Goal: Task Accomplishment & Management: Use online tool/utility

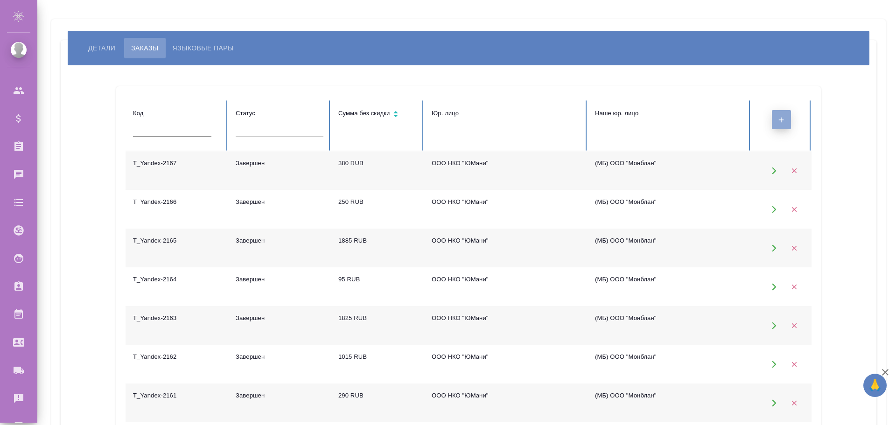
click at [777, 120] on icon "button" at bounding box center [781, 120] width 8 height 8
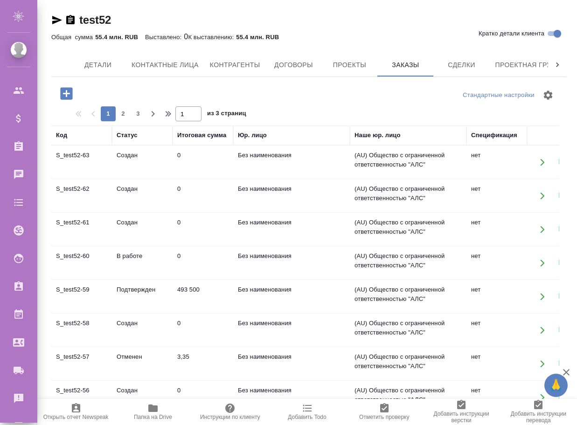
click at [67, 89] on icon "button" at bounding box center [66, 93] width 12 height 12
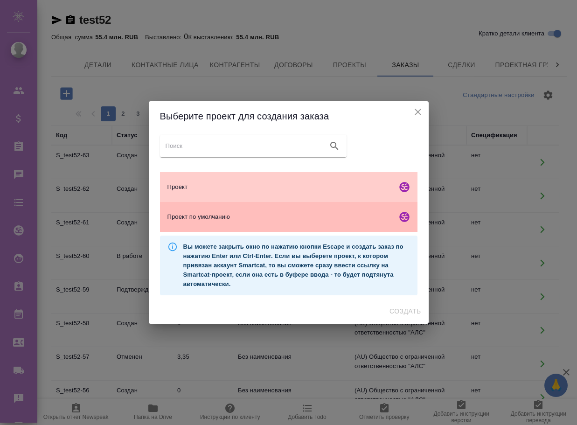
click at [221, 215] on span "Проект по умолчанию" at bounding box center [281, 216] width 226 height 9
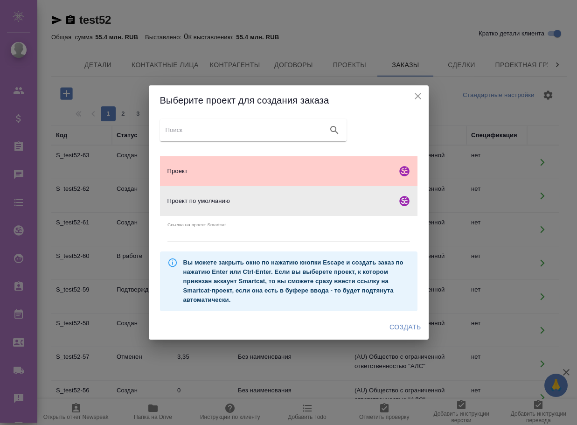
click at [407, 328] on span "Создать" at bounding box center [405, 328] width 31 height 12
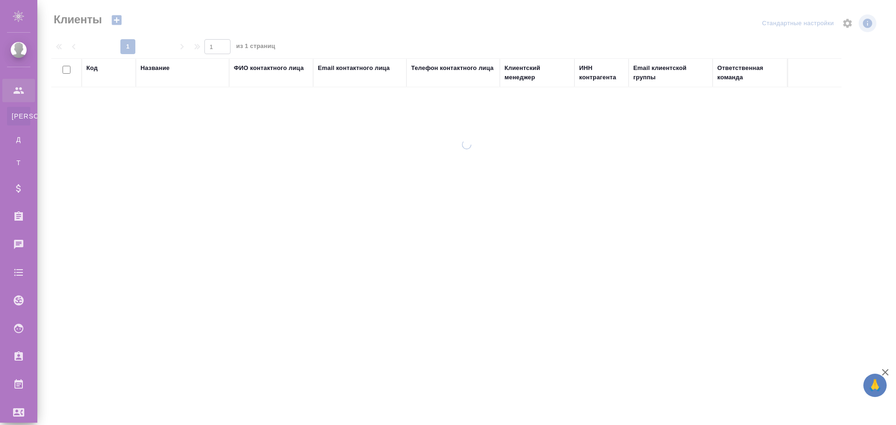
select select "RU"
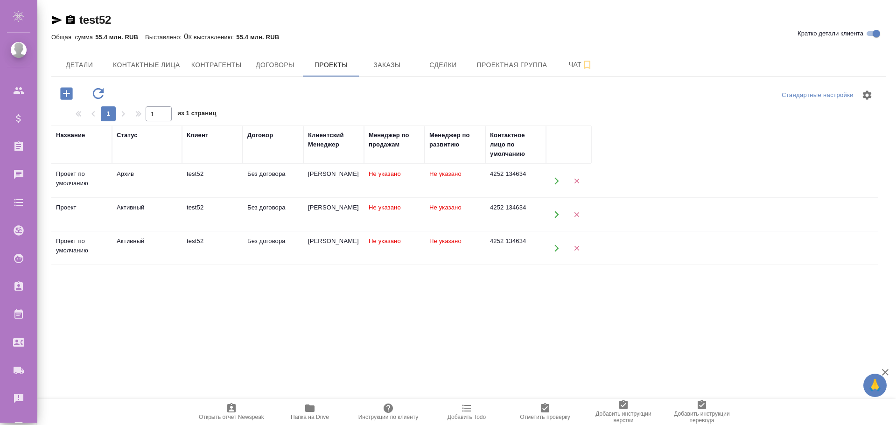
click at [218, 212] on div "test52" at bounding box center [212, 207] width 51 height 9
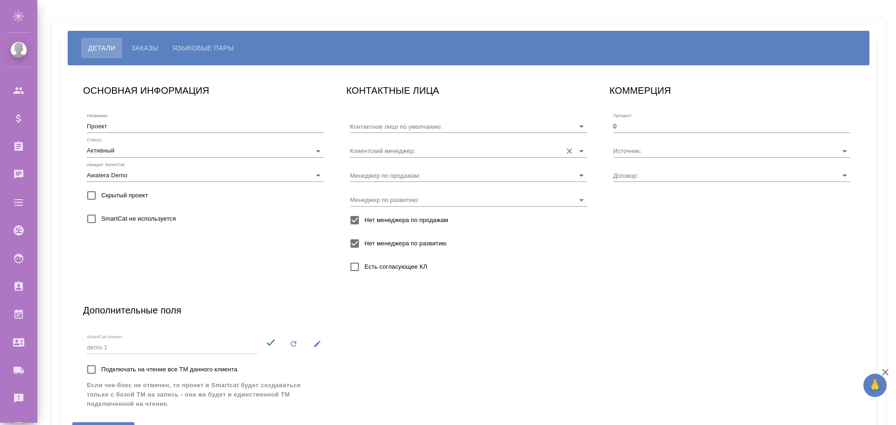
type input "4252 134634"
type input "Прочее"
type input "Без договора"
type input "[PERSON_NAME]"
click at [153, 44] on span "Заказы" at bounding box center [144, 47] width 27 height 11
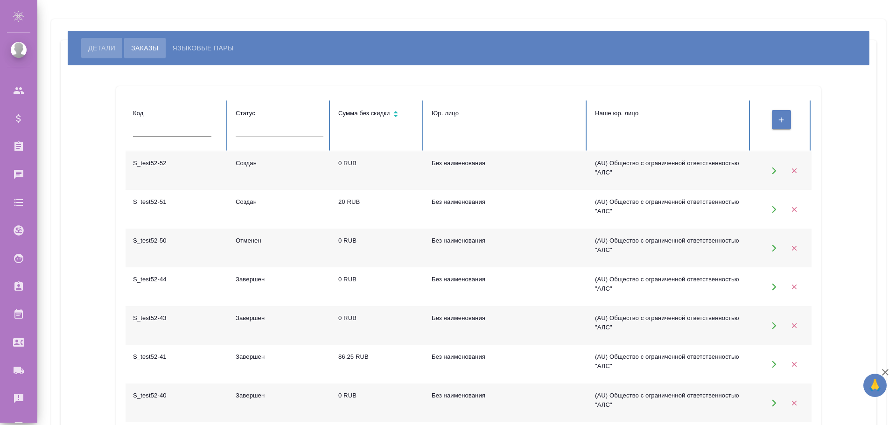
click at [95, 48] on span "Детали" at bounding box center [101, 47] width 27 height 11
